Goal: Transaction & Acquisition: Book appointment/travel/reservation

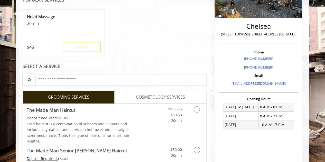
scroll to position [108, 0]
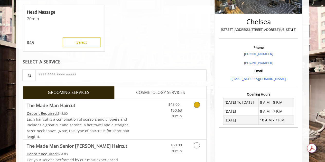
click at [150, 115] on link "Discounted Price" at bounding box center [145, 119] width 31 height 40
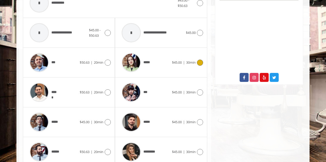
scroll to position [236, 0]
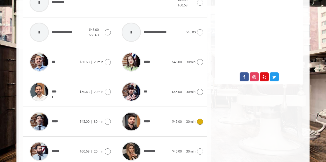
click at [165, 117] on div "*****" at bounding box center [145, 122] width 53 height 24
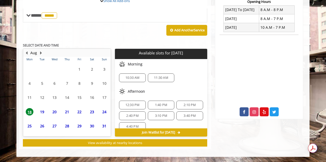
scroll to position [200, 0]
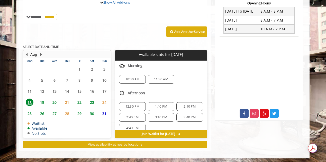
click at [53, 102] on span "20" at bounding box center [55, 102] width 8 height 7
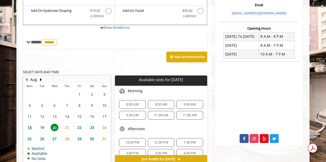
click at [41, 128] on span "19" at bounding box center [42, 127] width 8 height 7
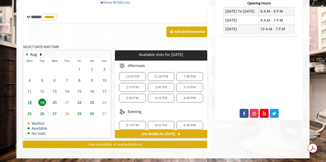
scroll to position [62, 0]
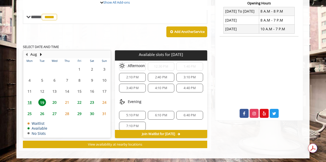
click at [133, 114] on span "5:10 PM" at bounding box center [132, 115] width 12 height 4
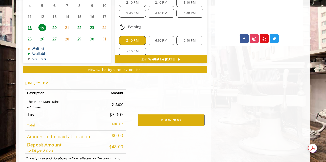
scroll to position [292, 0]
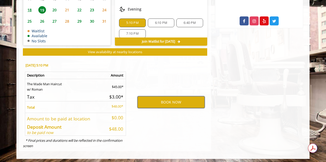
click at [163, 101] on button "BOOK NOW" at bounding box center [171, 102] width 67 height 12
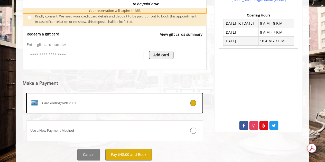
scroll to position [188, 0]
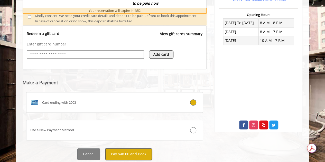
click at [130, 152] on button "Pay $48.00 and Book" at bounding box center [128, 155] width 47 height 12
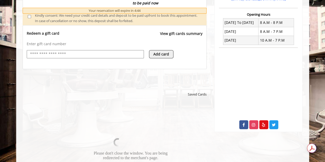
scroll to position [188, 0]
